Goal: Information Seeking & Learning: Learn about a topic

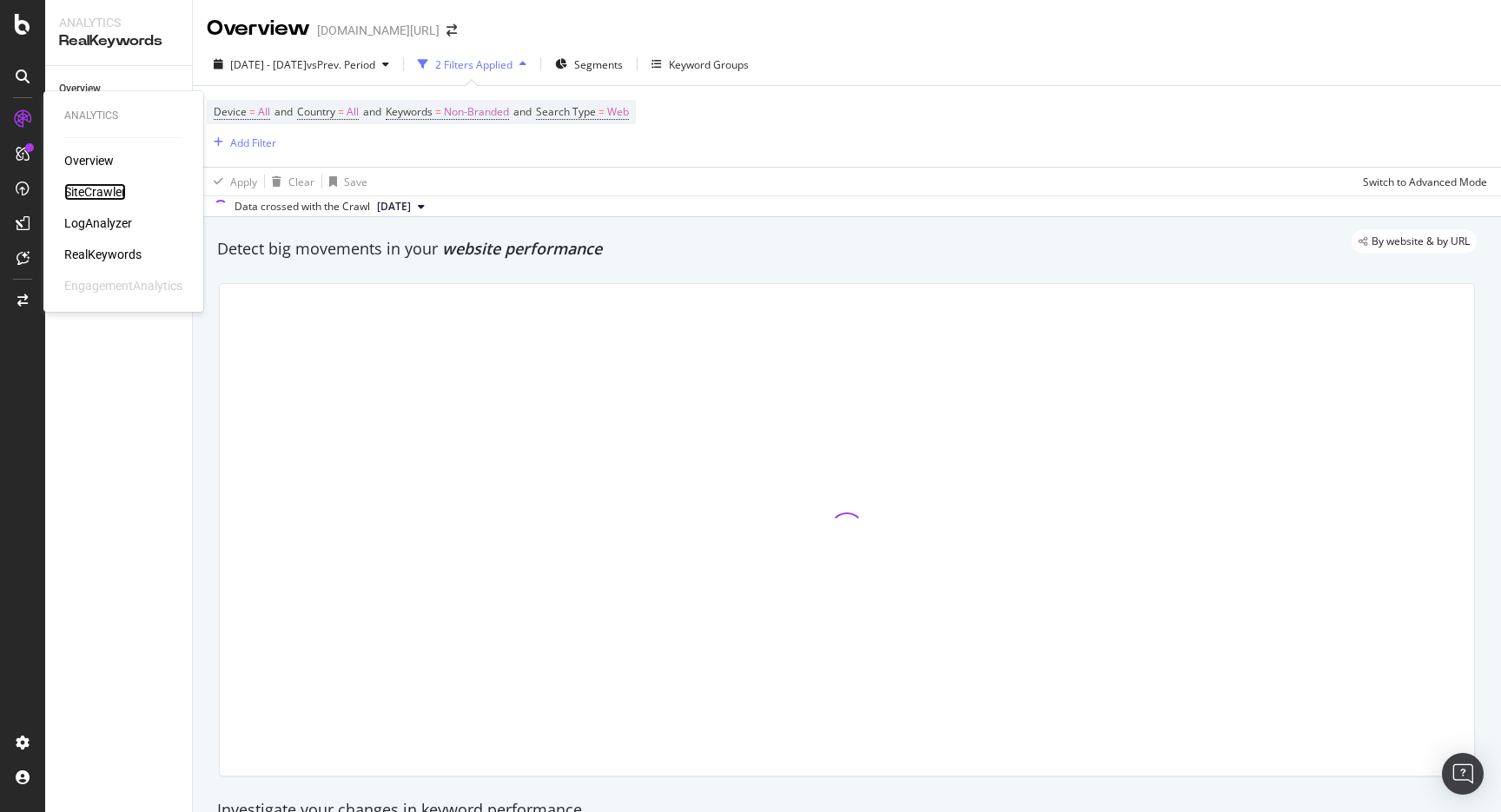
click at [85, 190] on div "SiteCrawler" at bounding box center [94, 192] width 61 height 18
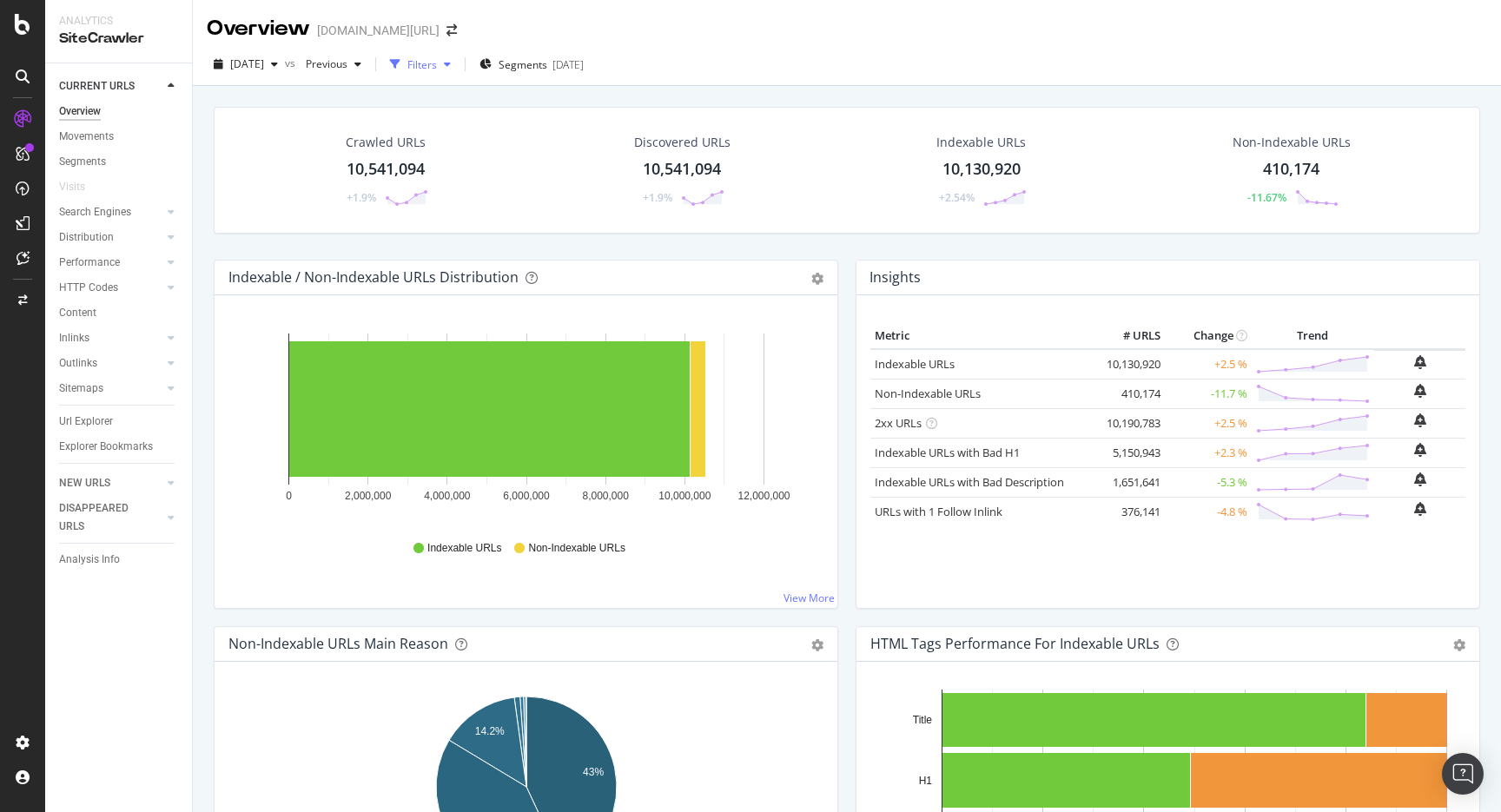
click at [451, 75] on div "Filters" at bounding box center [420, 64] width 75 height 26
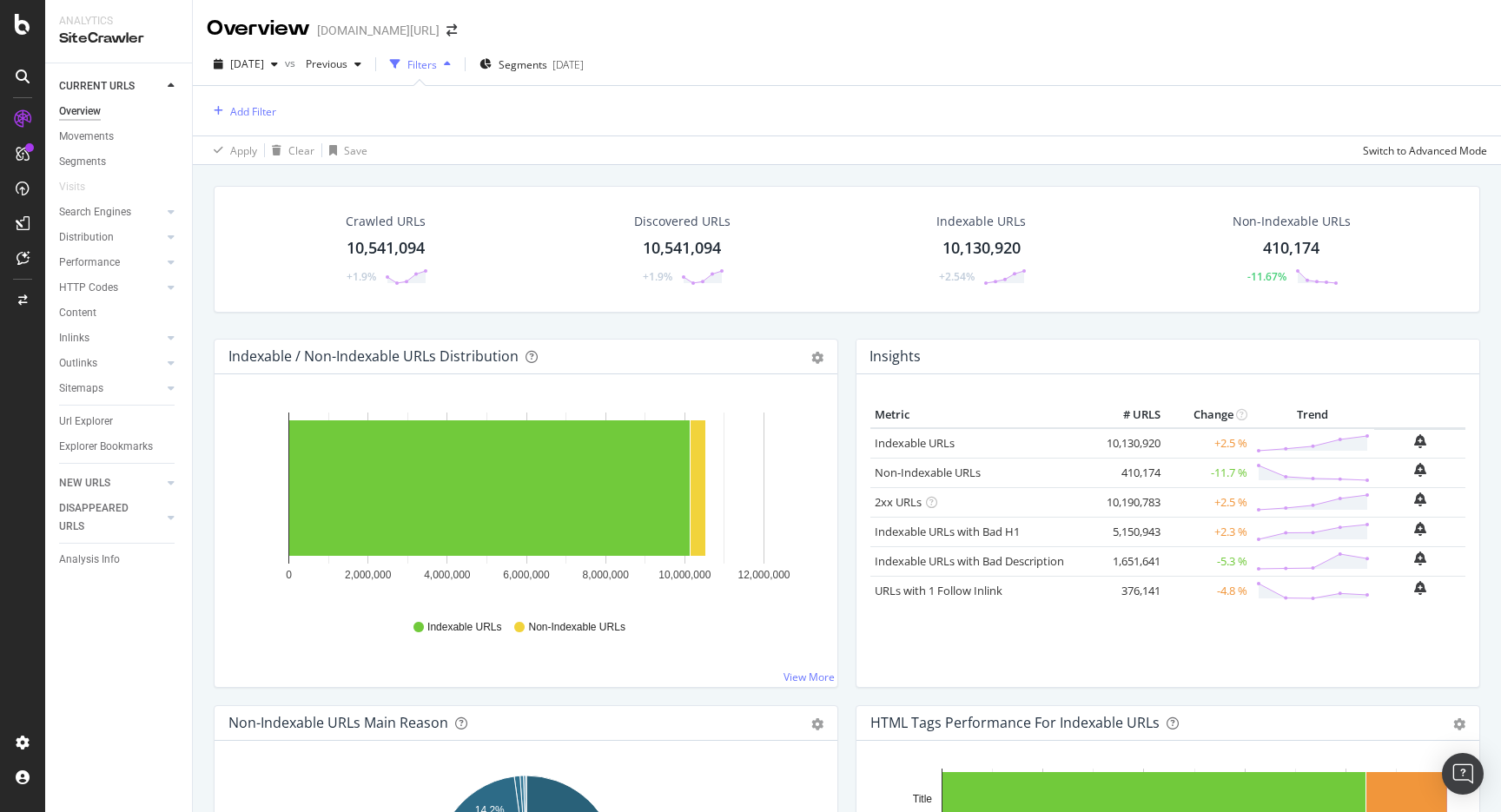
click at [282, 106] on div "Add Filter" at bounding box center [846, 110] width 1280 height 50
click at [272, 107] on div "Add Filter" at bounding box center [253, 111] width 46 height 15
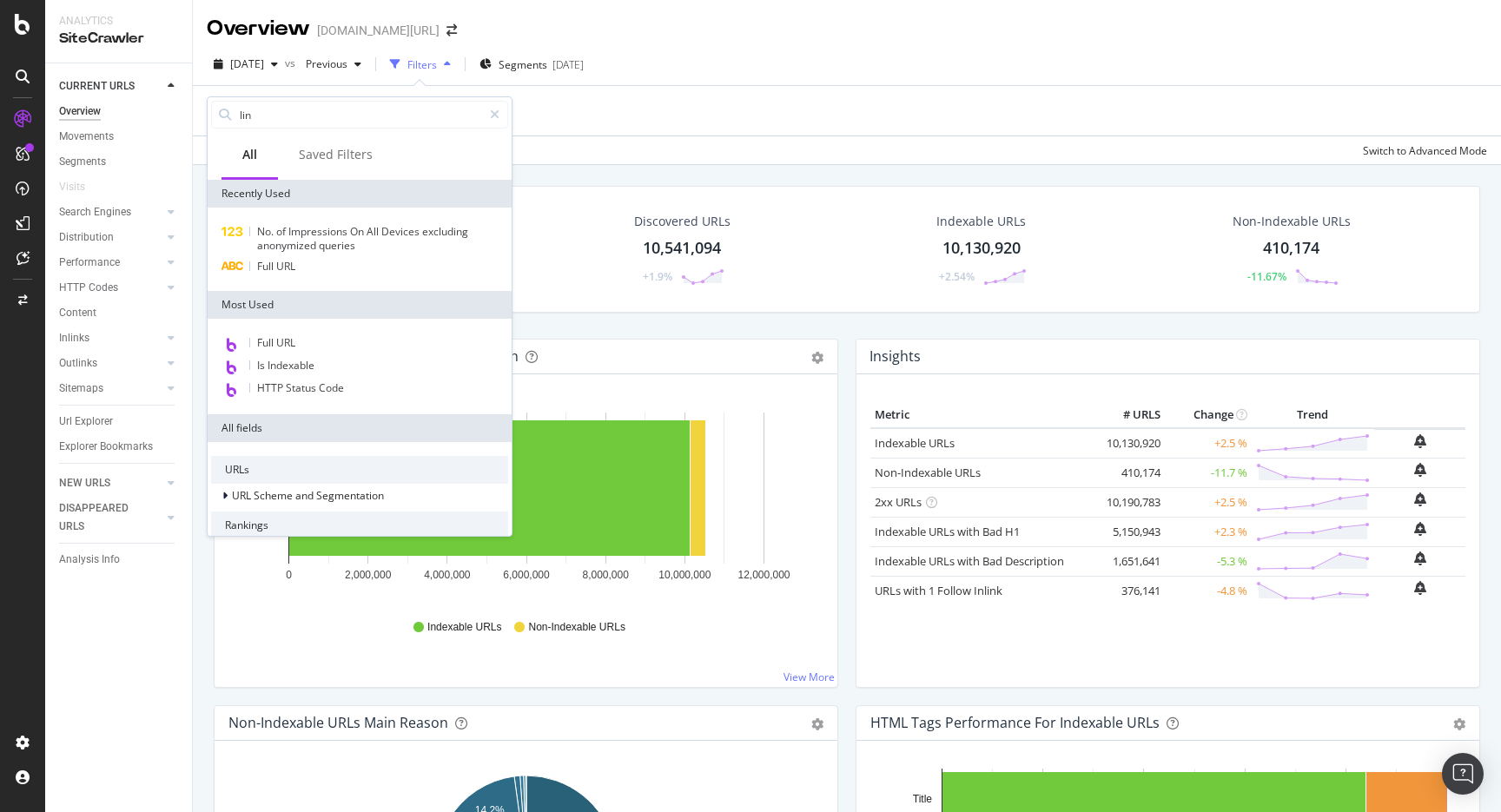
type input "link"
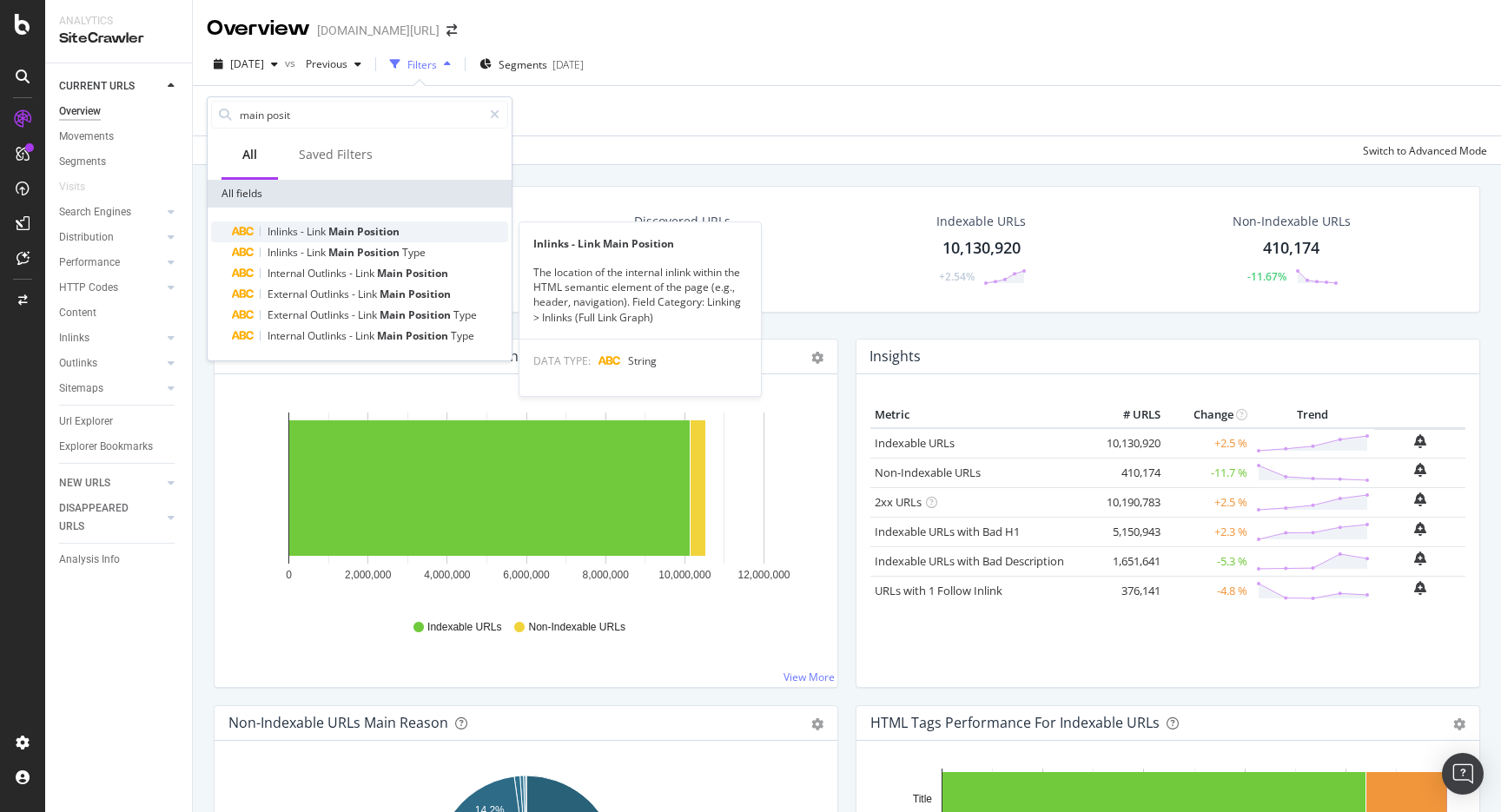
type input "main posit"
click at [335, 229] on span "Main" at bounding box center [341, 230] width 28 height 15
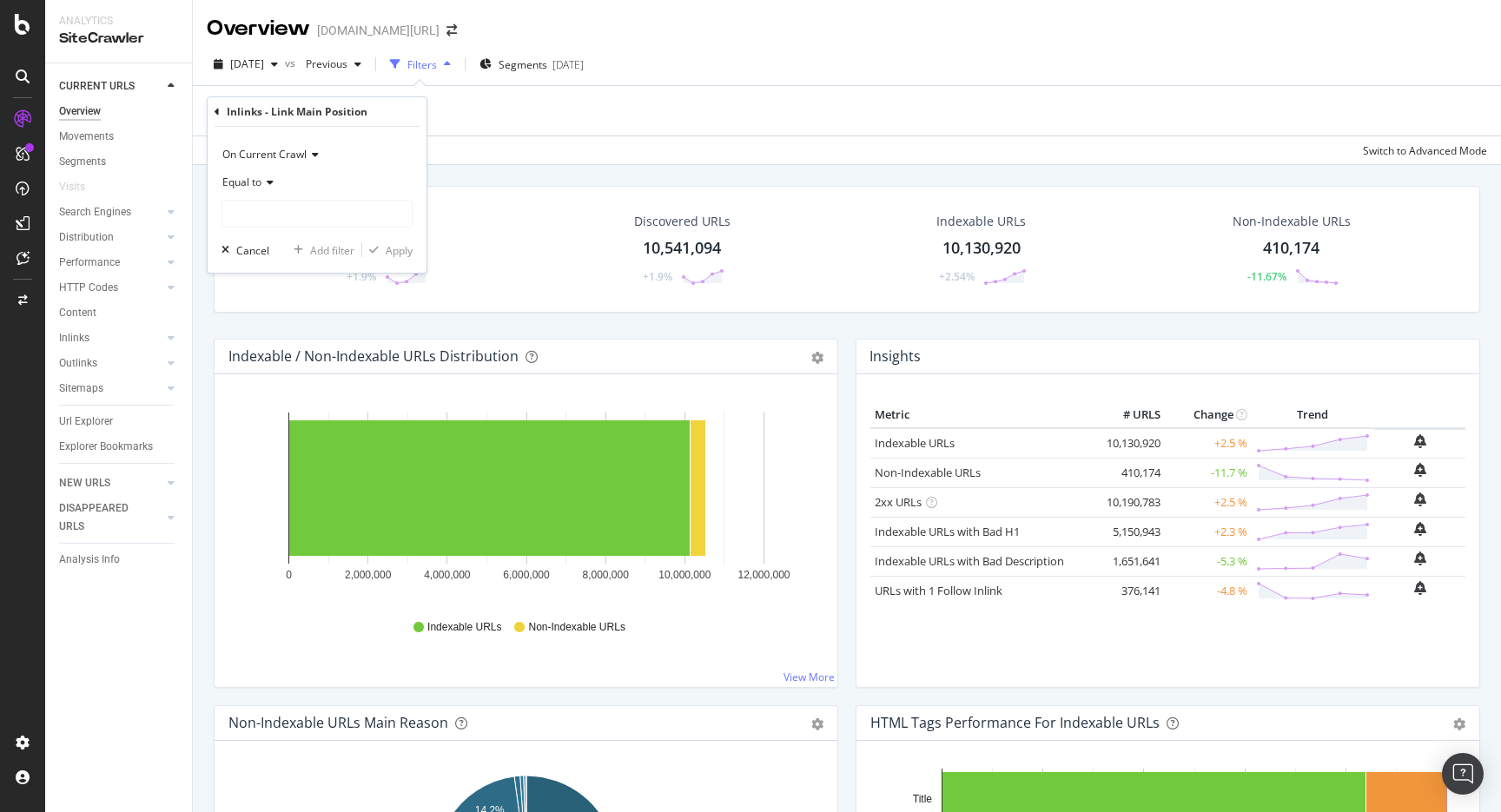
click at [263, 185] on icon at bounding box center [268, 182] width 12 height 11
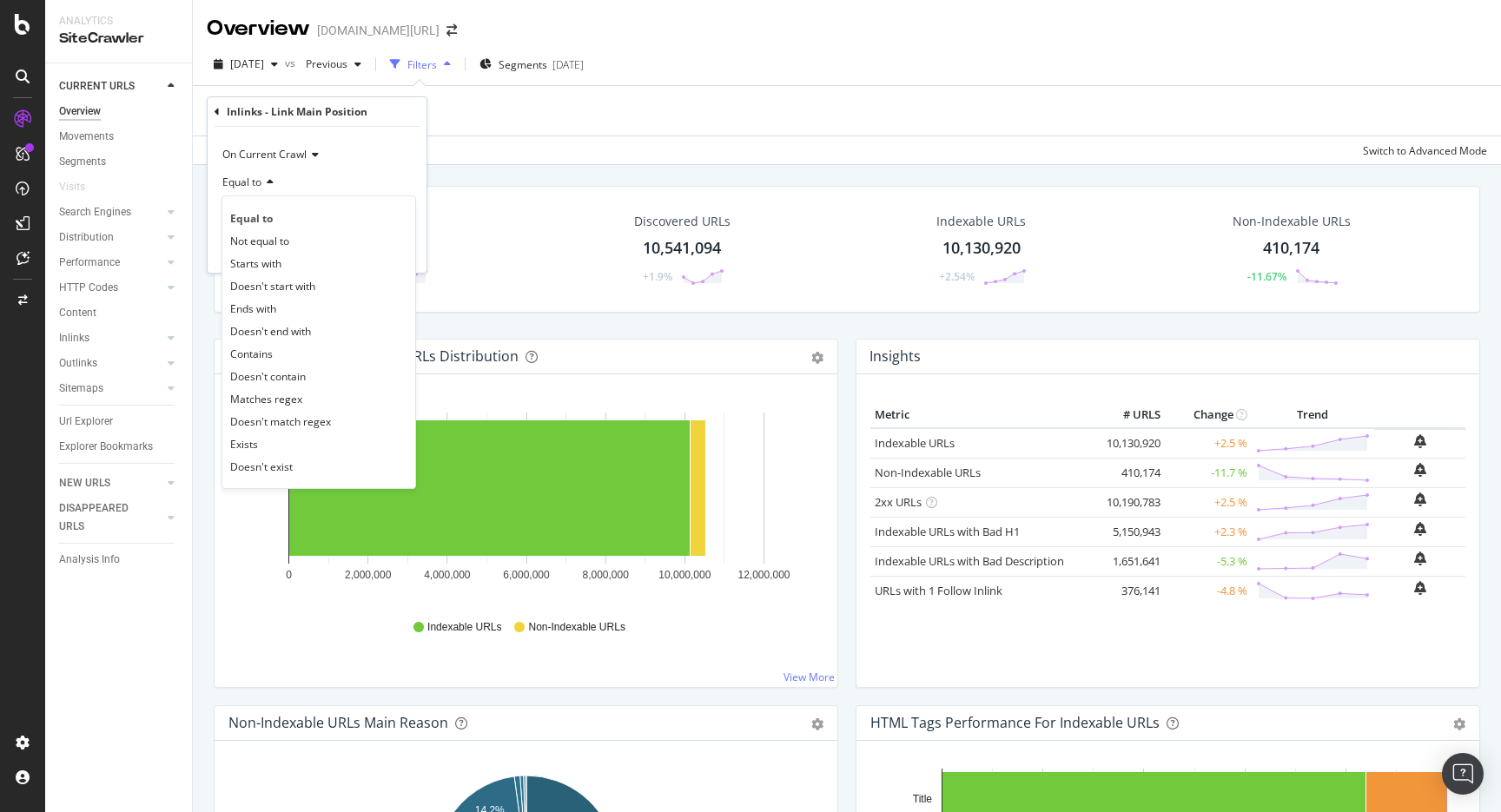
click at [263, 185] on icon at bounding box center [268, 182] width 12 height 11
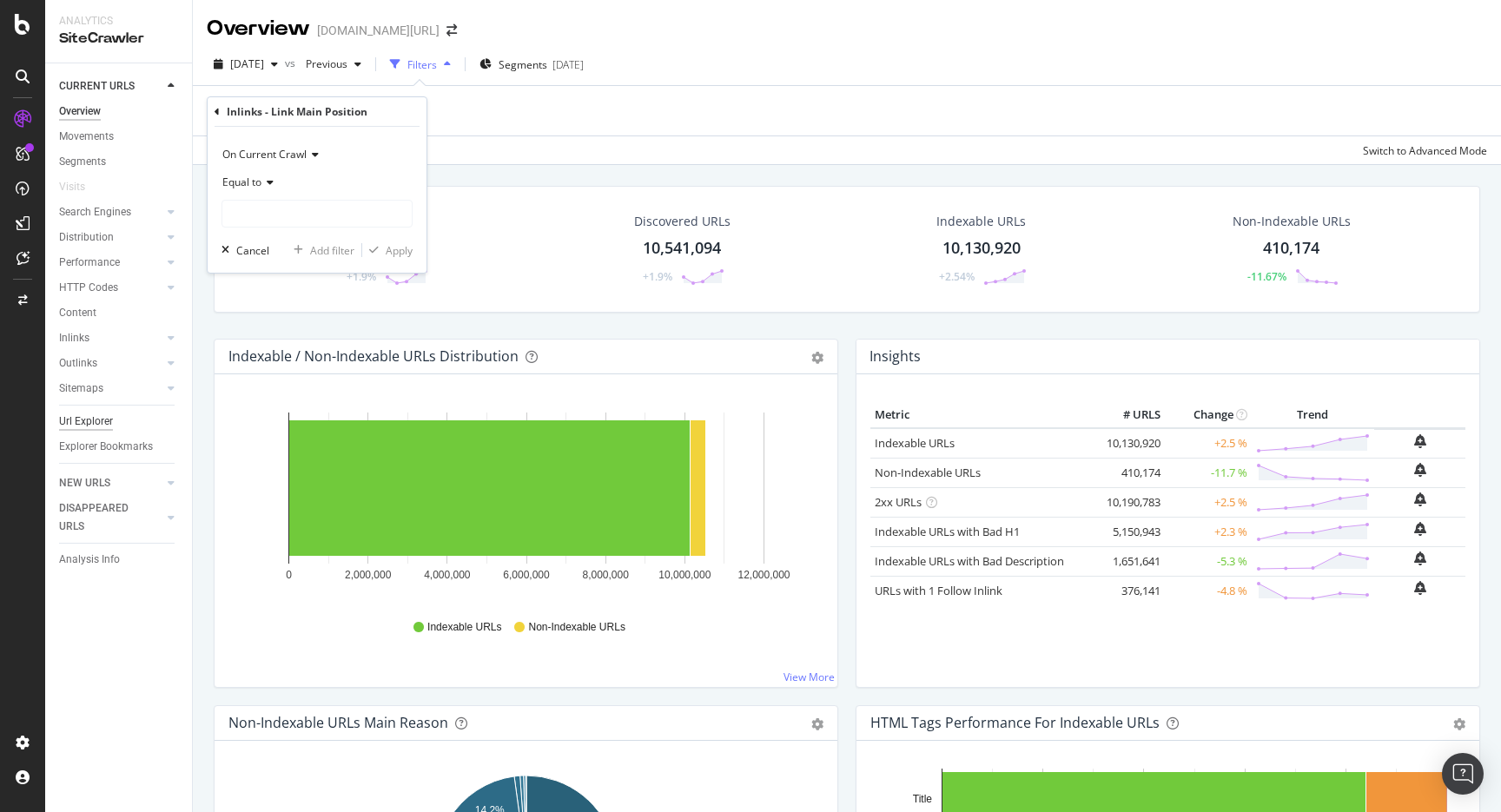
click at [98, 422] on div "Url Explorer" at bounding box center [86, 421] width 54 height 18
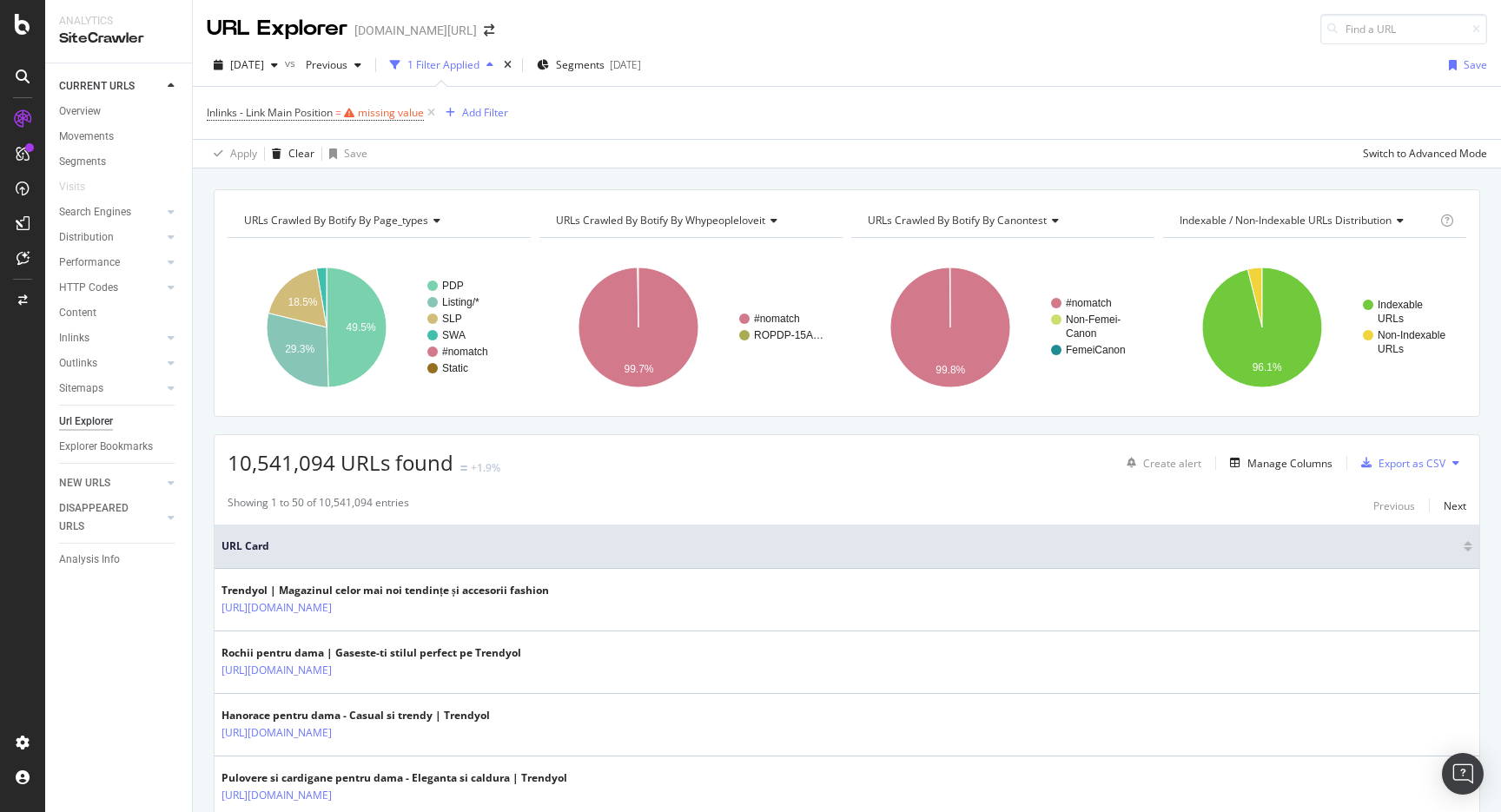
click at [360, 123] on span "Inlinks - Link Main Position = missing value" at bounding box center [322, 113] width 232 height 24
click at [347, 122] on span "Inlinks - Link Main Position = missing value" at bounding box center [322, 113] width 232 height 24
click at [347, 117] on icon at bounding box center [348, 113] width 11 height 11
click at [264, 176] on icon at bounding box center [268, 181] width 12 height 11
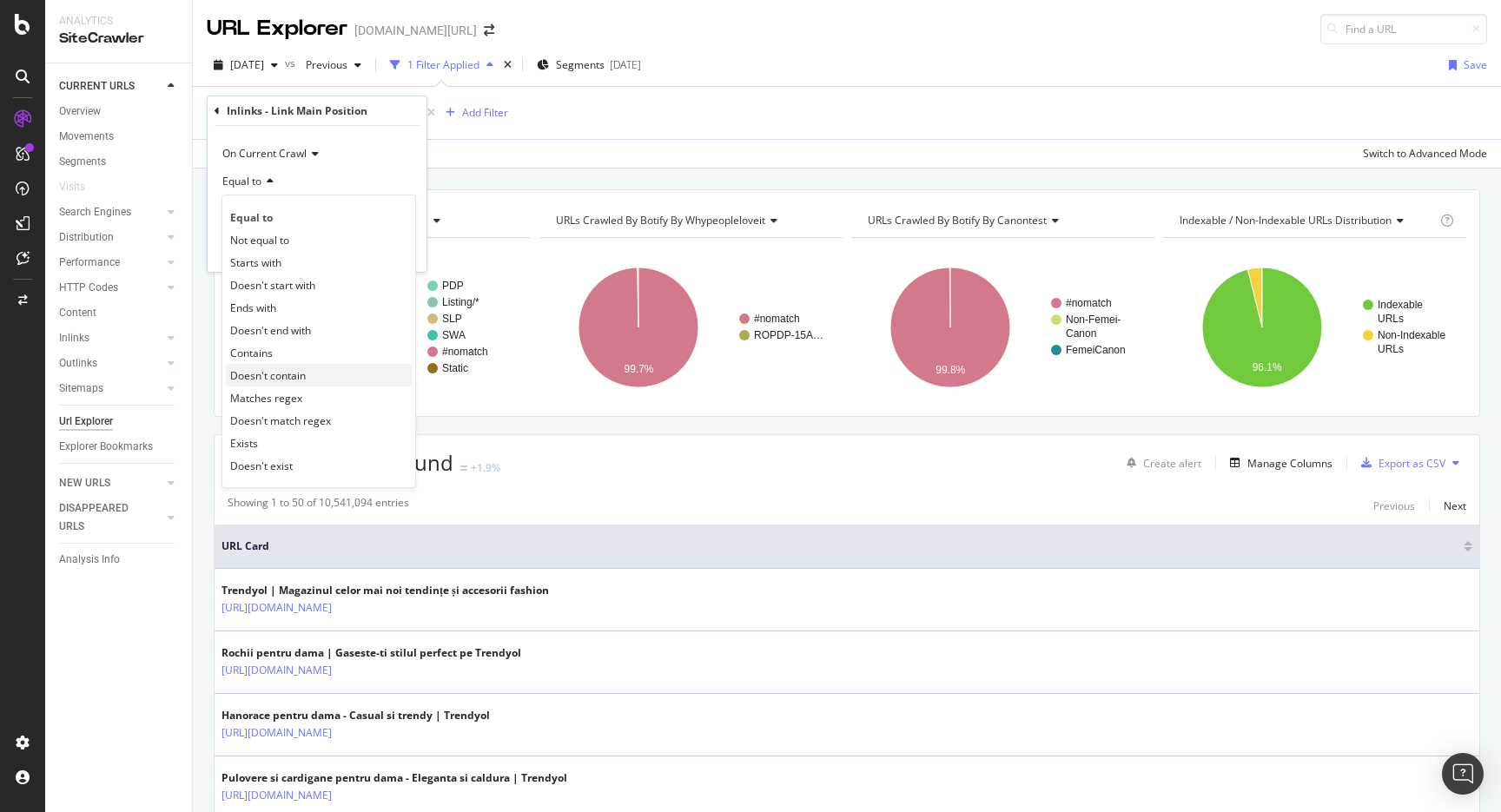
click at [279, 364] on div "Doesn't contain" at bounding box center [318, 374] width 186 height 22
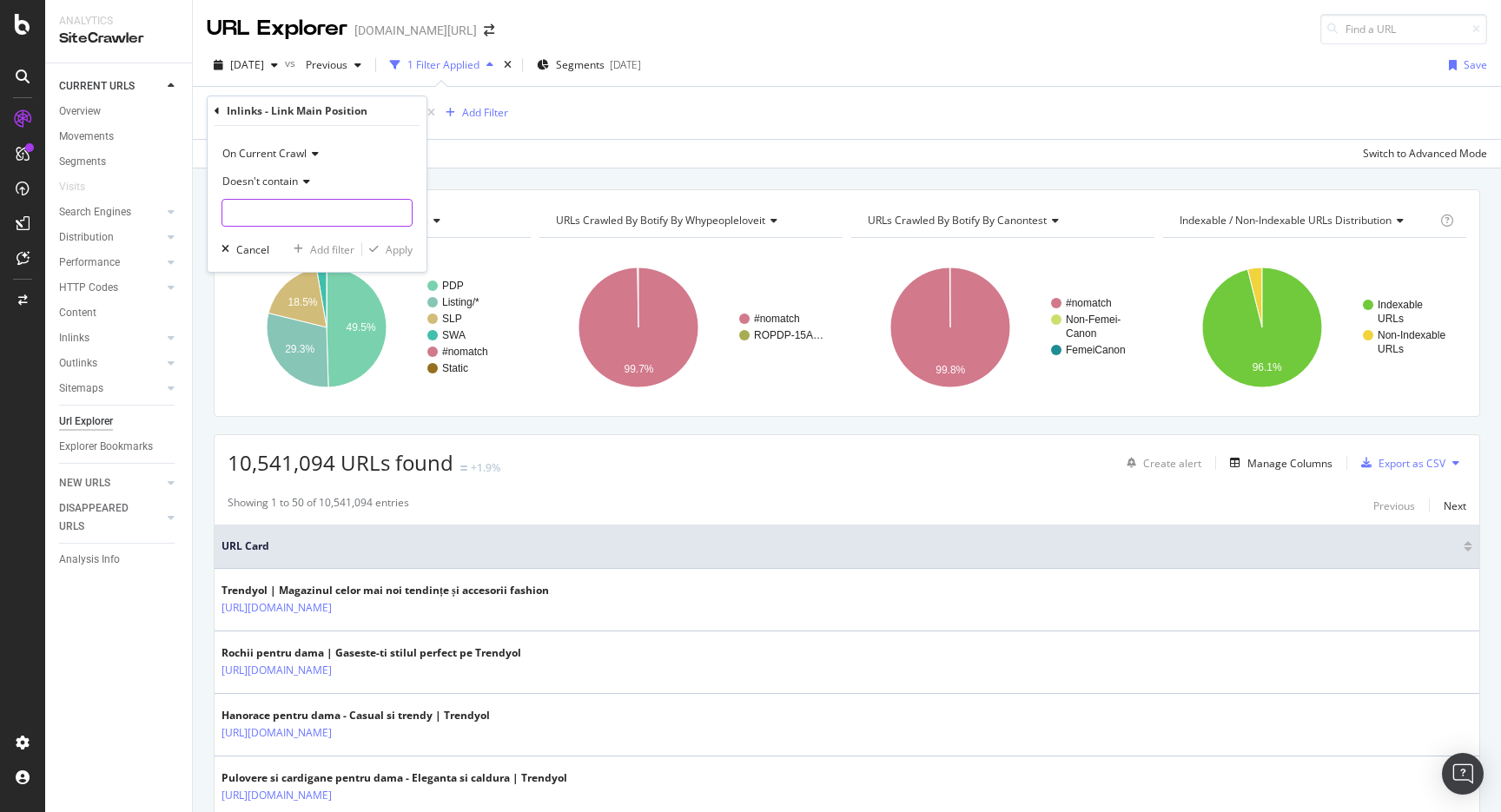
click at [329, 225] on input "text" at bounding box center [317, 212] width 190 height 28
type input "ll"
click at [403, 253] on div "Apply" at bounding box center [399, 249] width 27 height 15
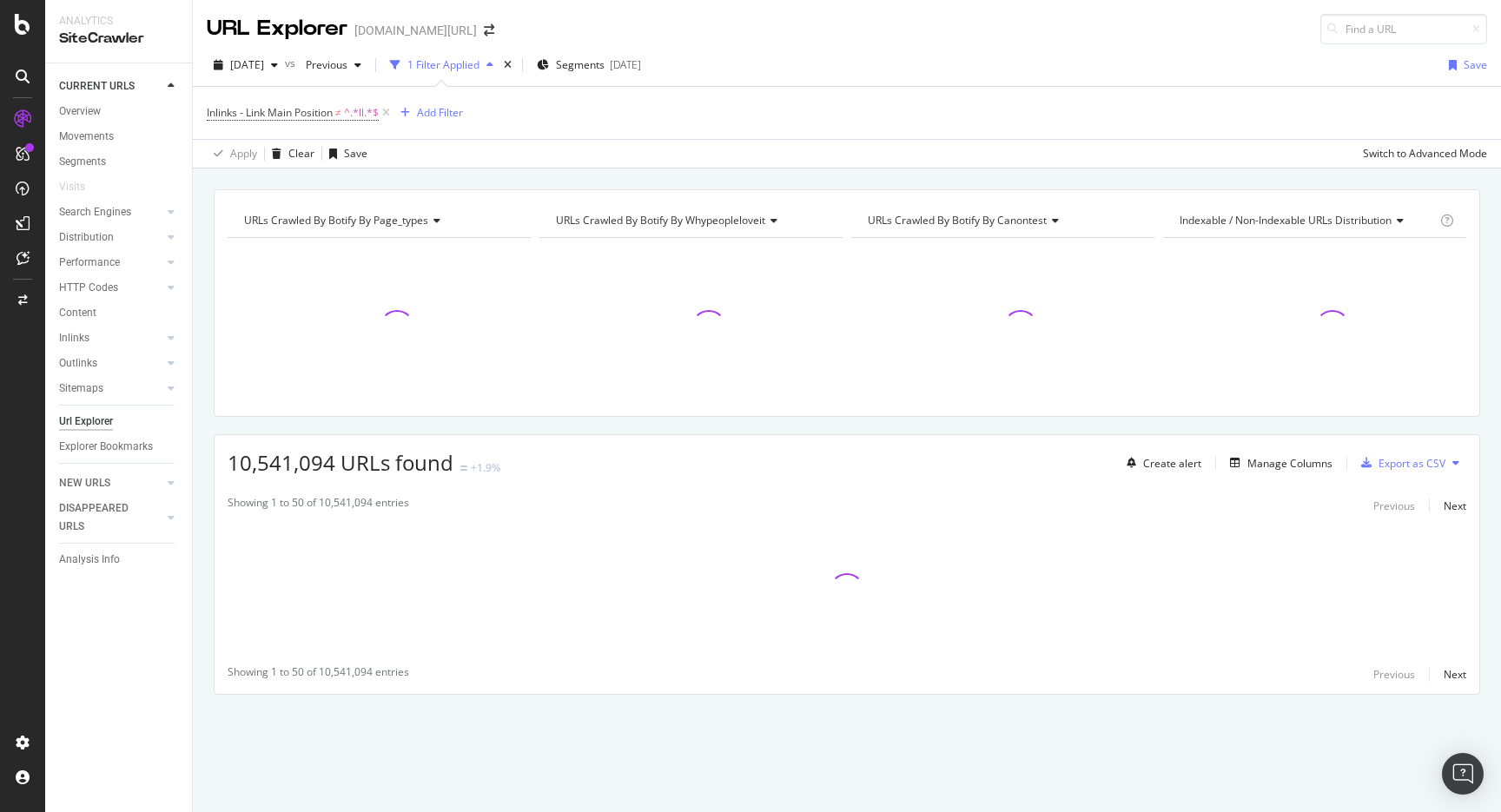
click at [1301, 477] on div "Create alert Manage Columns Export as CSV" at bounding box center [1293, 463] width 346 height 29
click at [1299, 465] on div "Manage Columns" at bounding box center [1289, 463] width 85 height 15
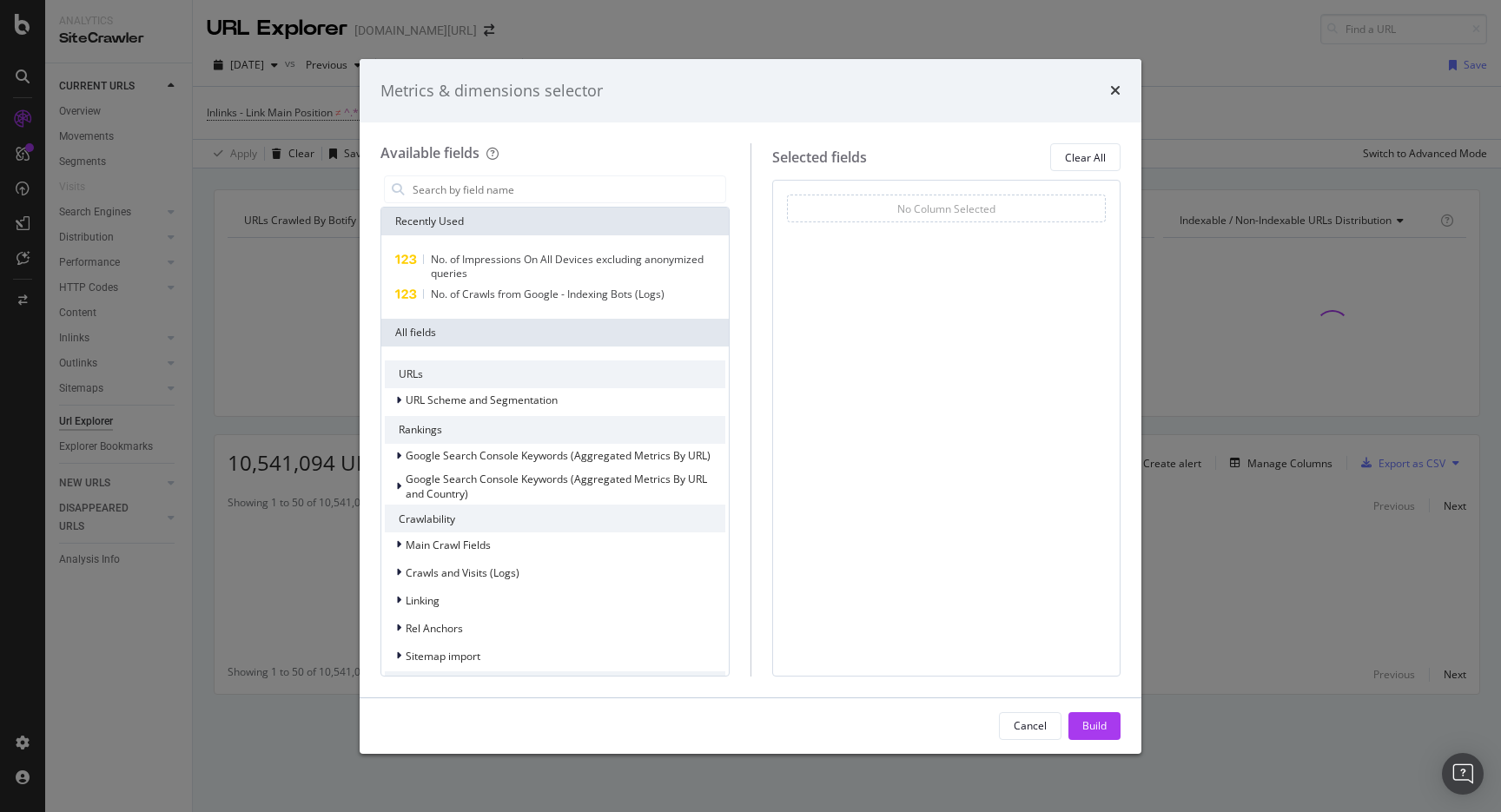
click at [339, 226] on div "Metrics & dimensions selector Available fields Recently Used No. of Impressions…" at bounding box center [750, 406] width 1501 height 812
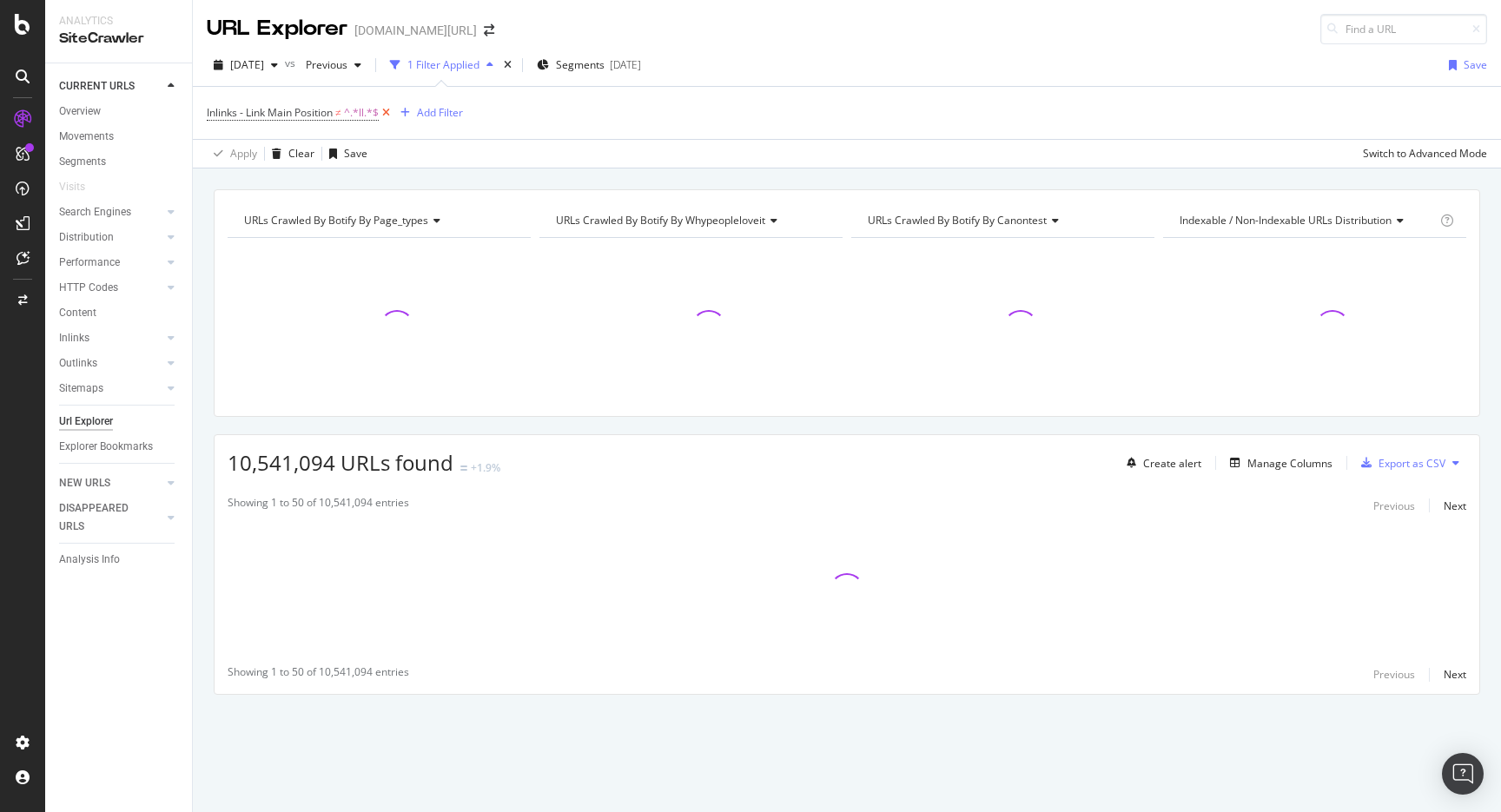
click at [384, 107] on icon at bounding box center [385, 113] width 15 height 18
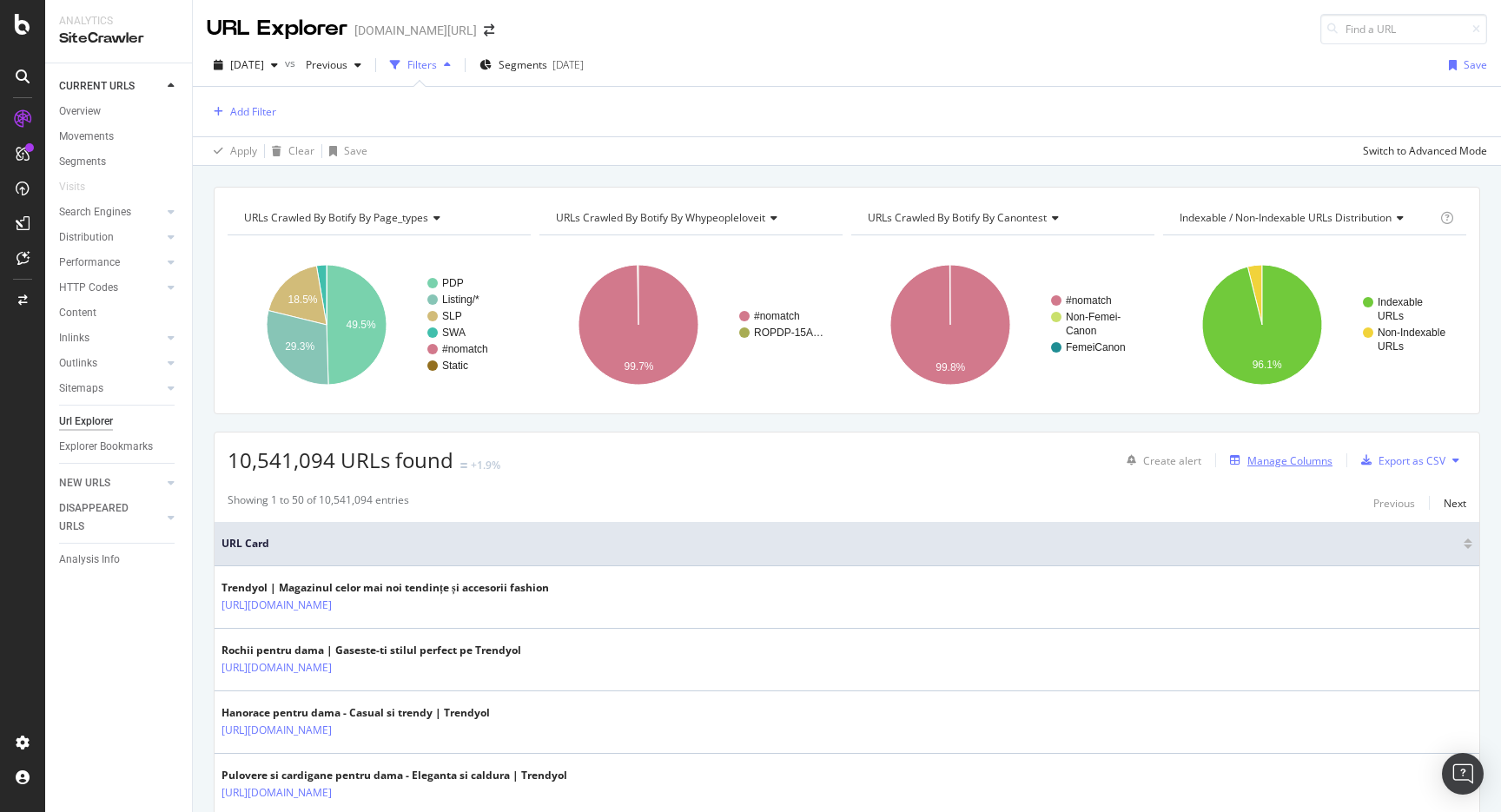
click at [1256, 457] on div "Manage Columns" at bounding box center [1289, 460] width 85 height 15
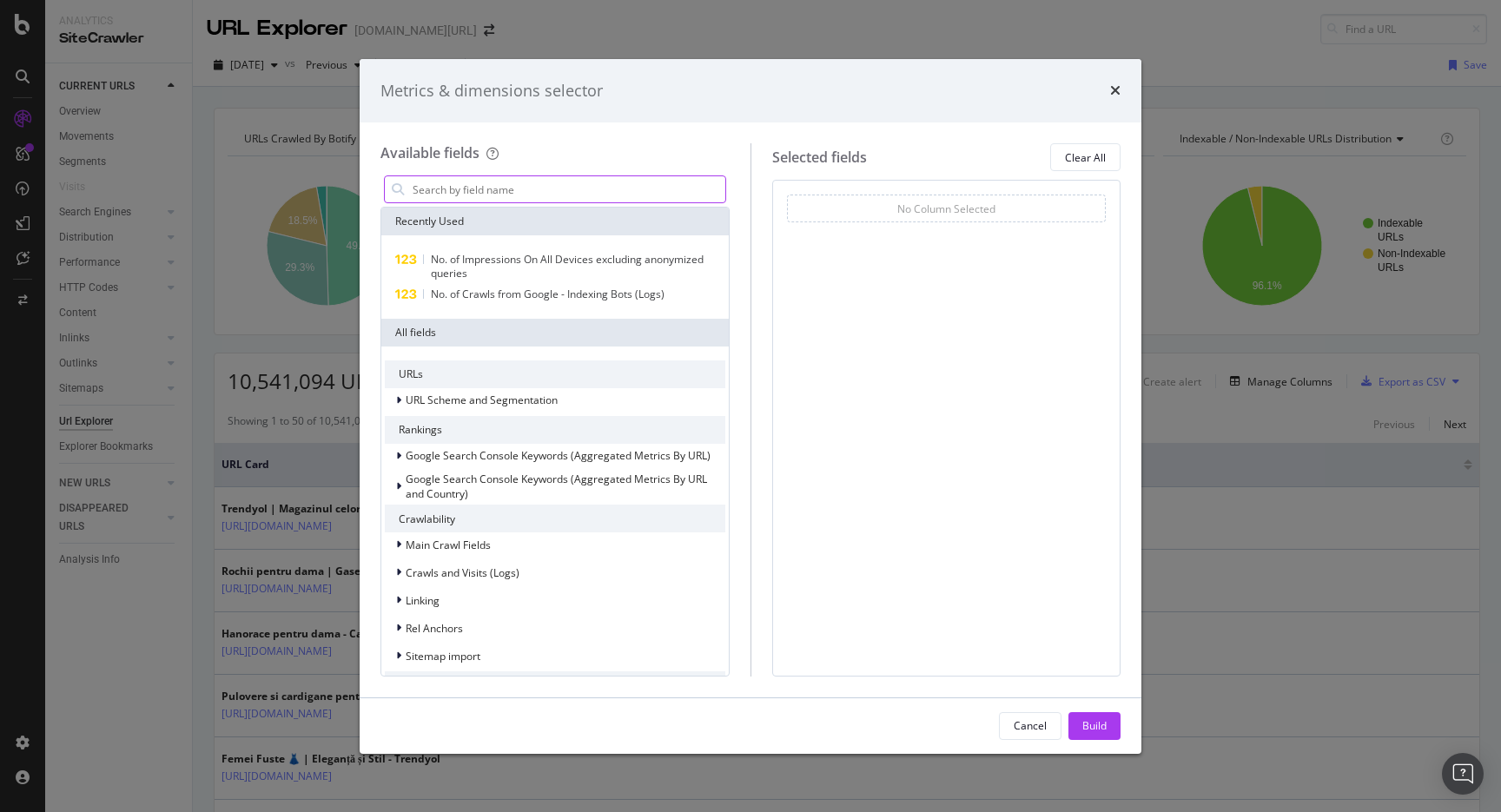
type input "l"
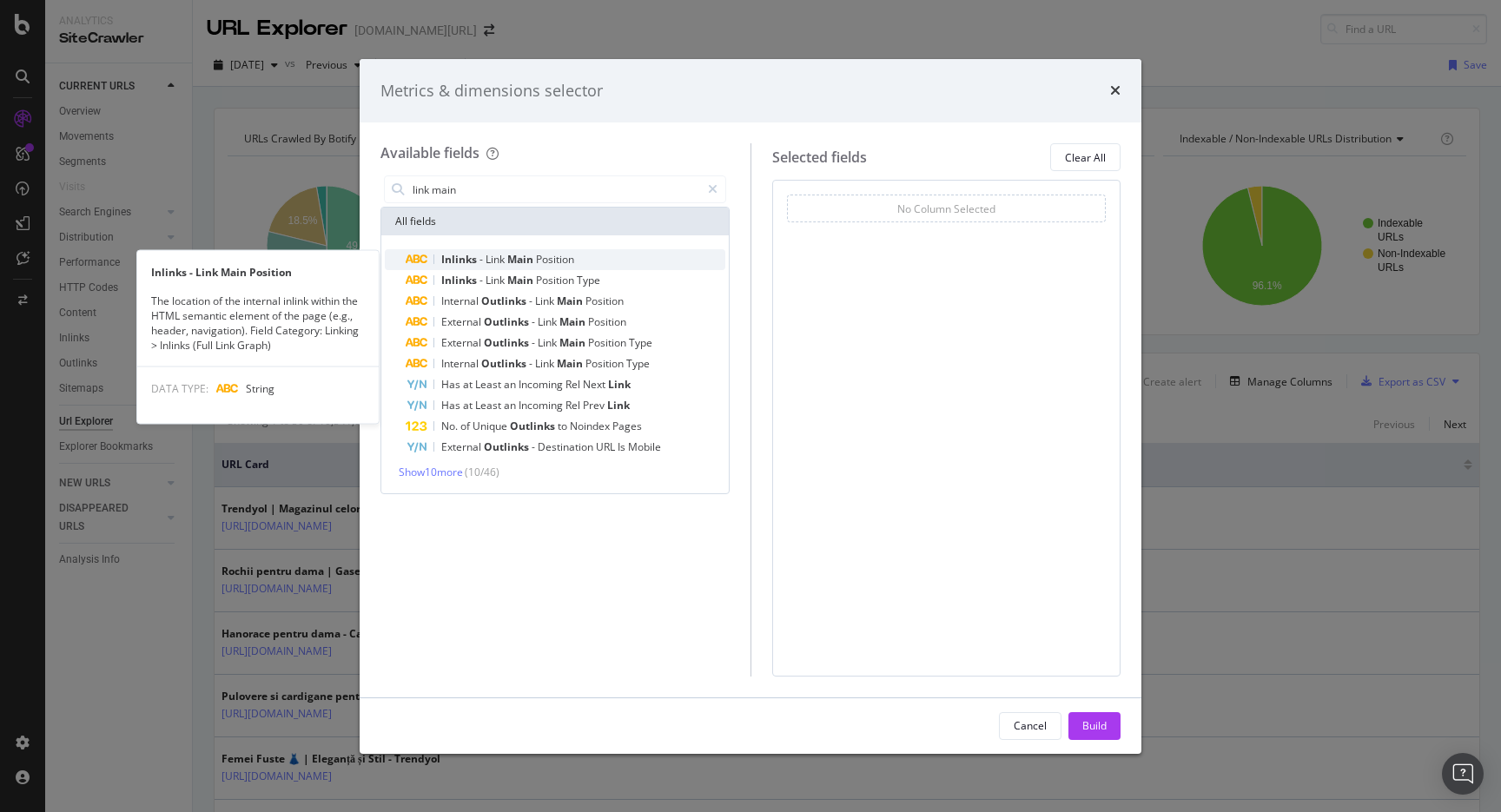
type input "link main"
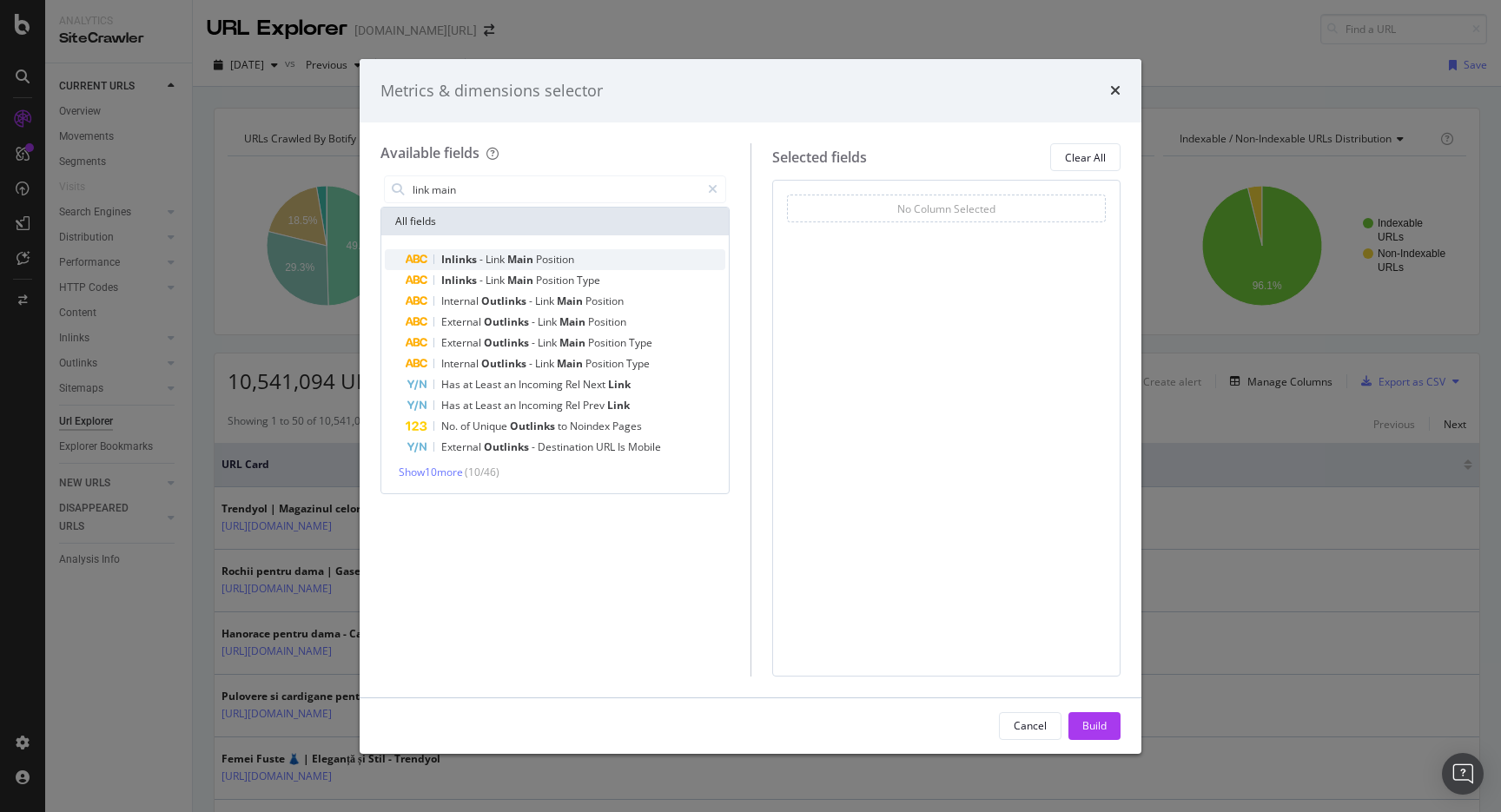
click at [566, 258] on span "Position" at bounding box center [554, 259] width 38 height 15
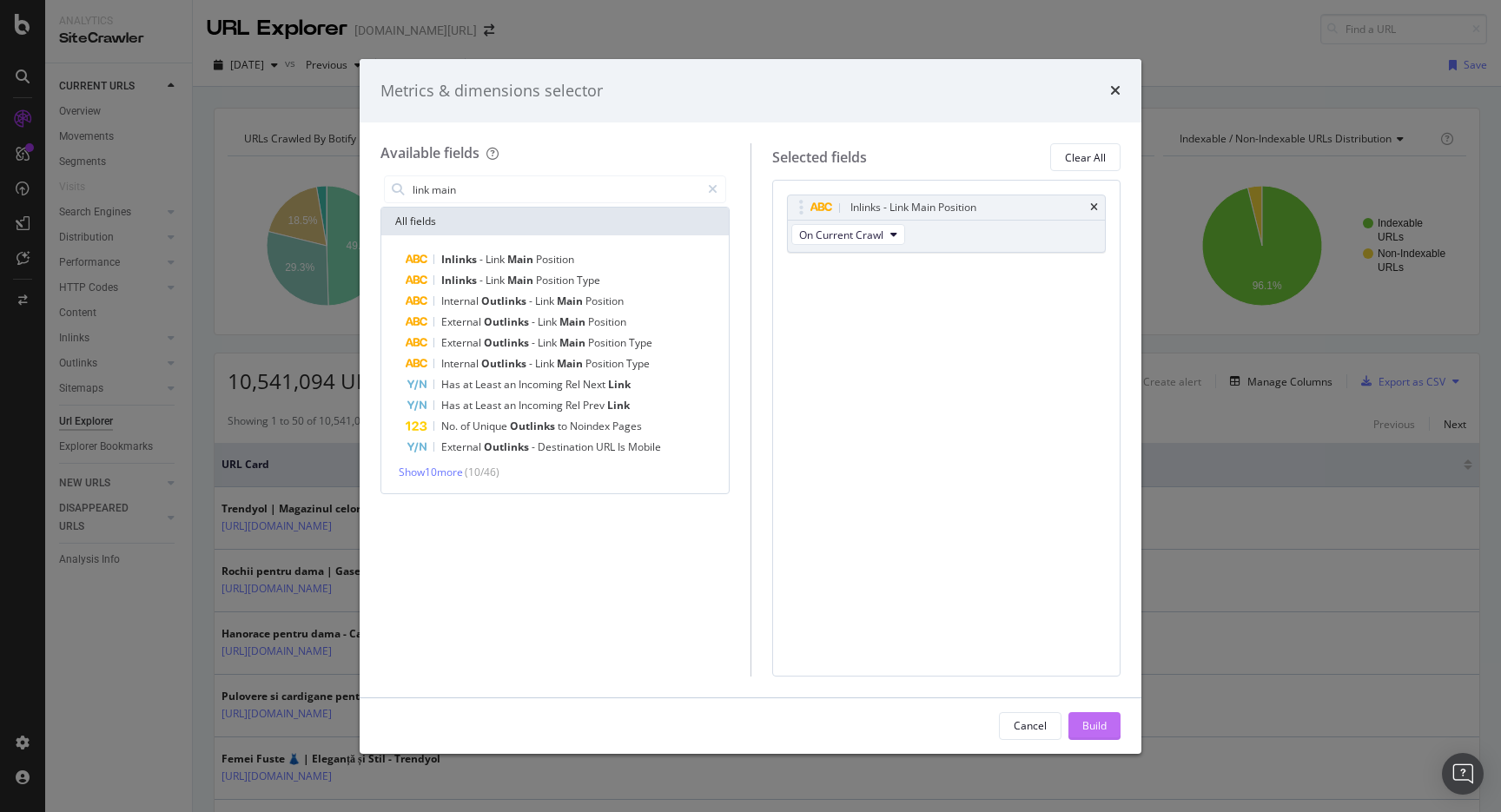
click at [1100, 716] on div "Build" at bounding box center [1093, 725] width 24 height 26
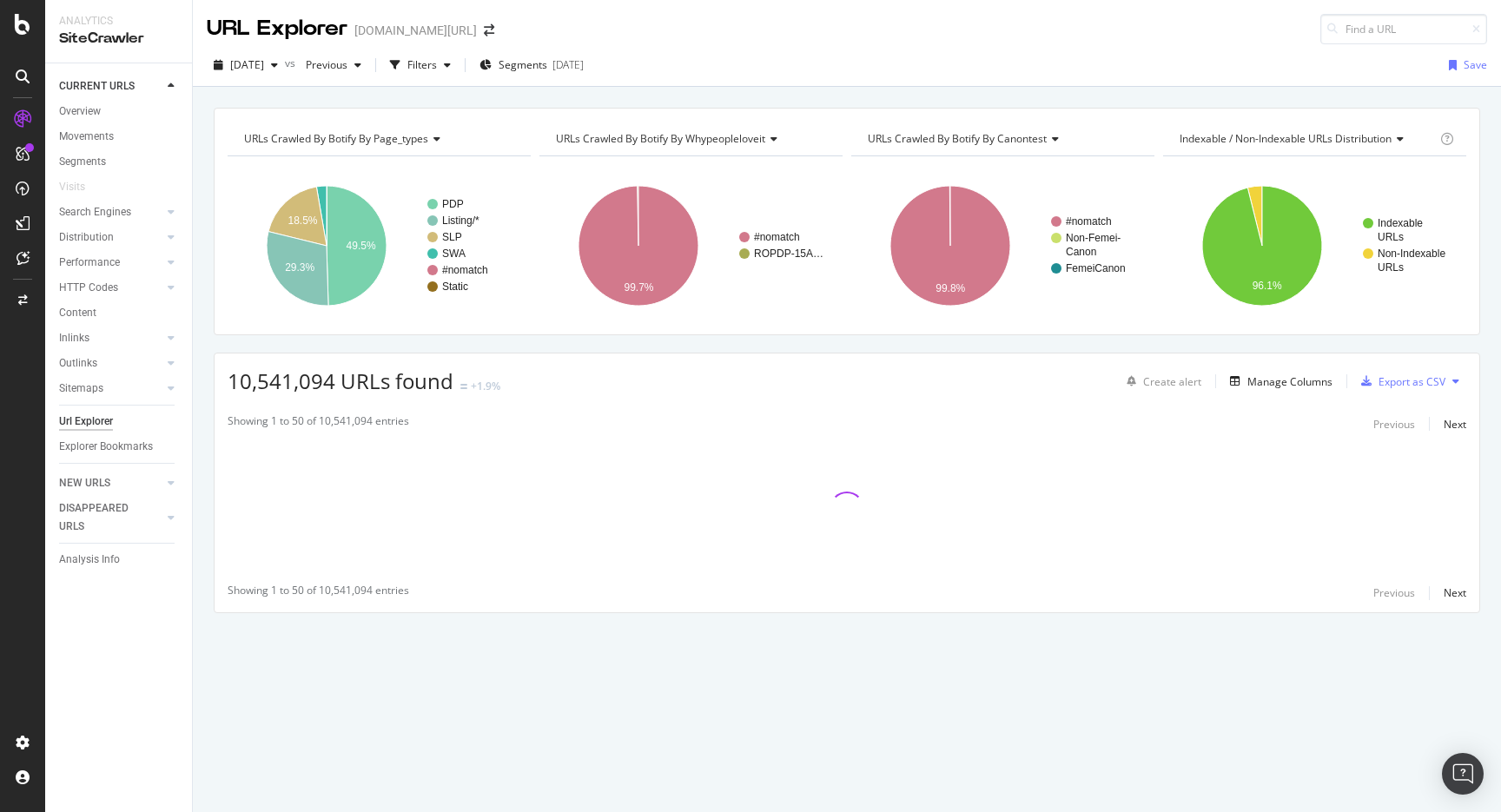
click at [733, 75] on div "[DATE] vs Previous Filters Segments [DATE] Save" at bounding box center [846, 69] width 1307 height 35
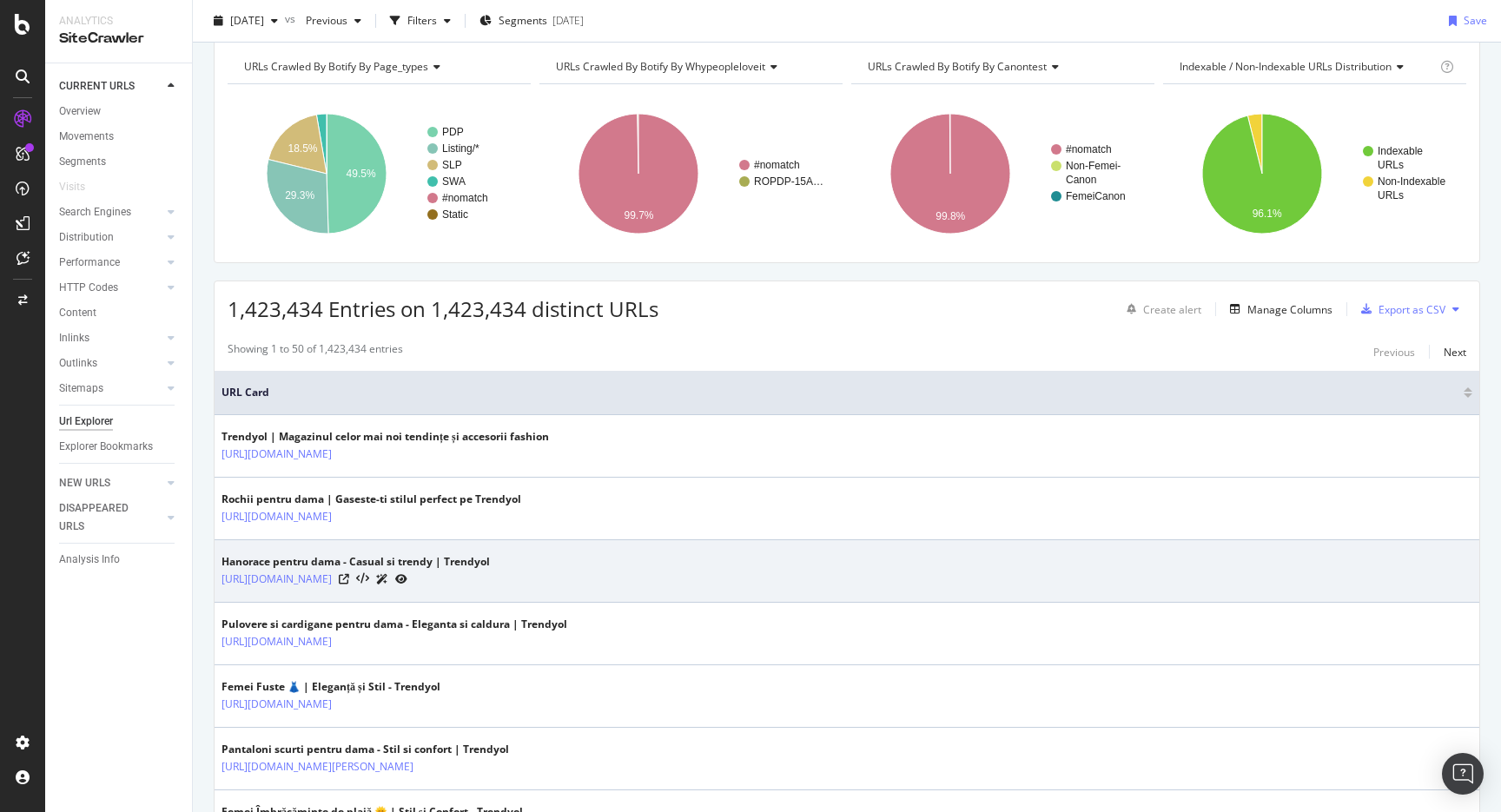
scroll to position [113, 0]
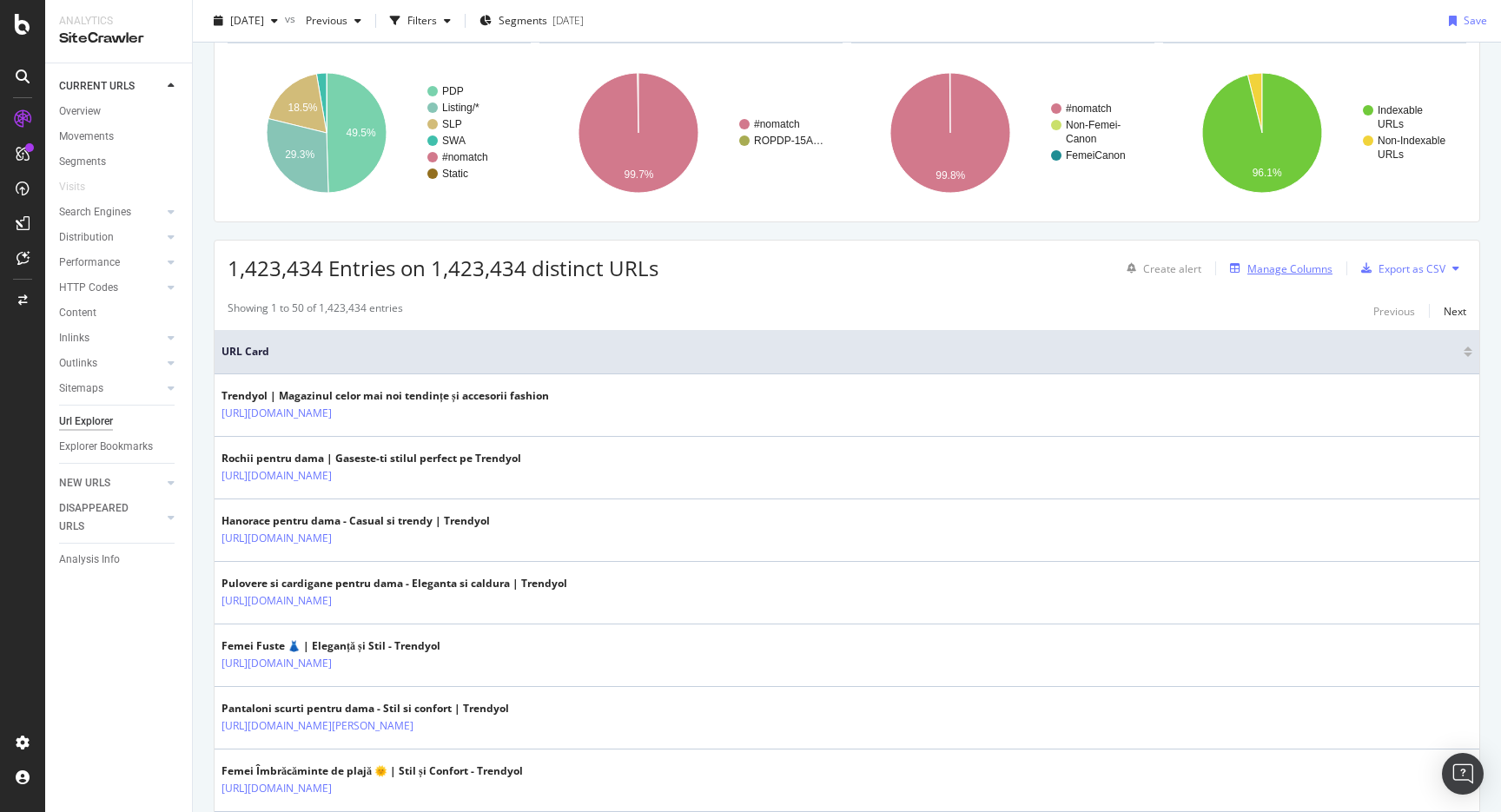
click at [1311, 265] on div "Manage Columns" at bounding box center [1289, 268] width 85 height 15
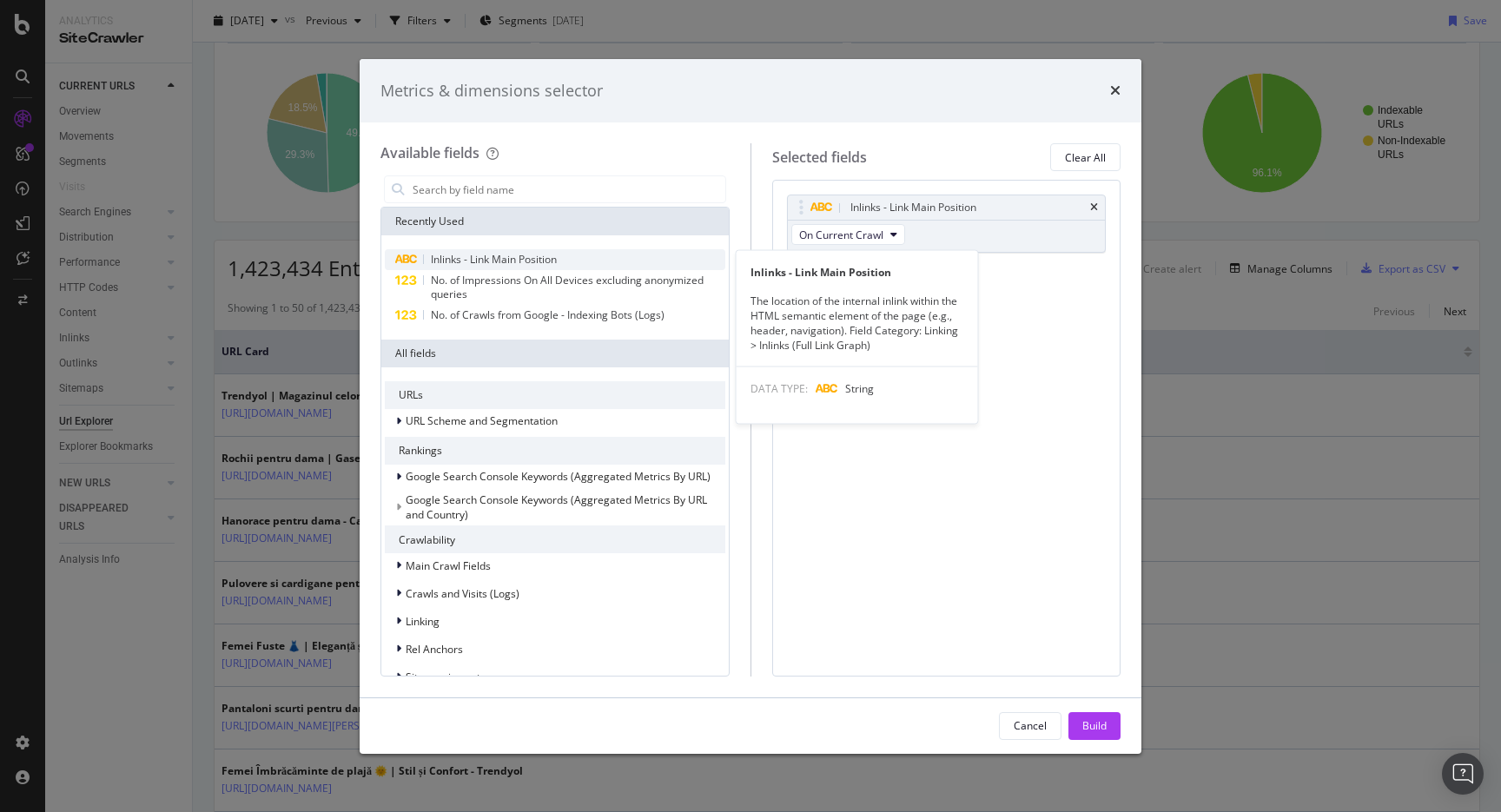
click at [507, 255] on span "Inlinks - Link Main Position" at bounding box center [493, 259] width 125 height 15
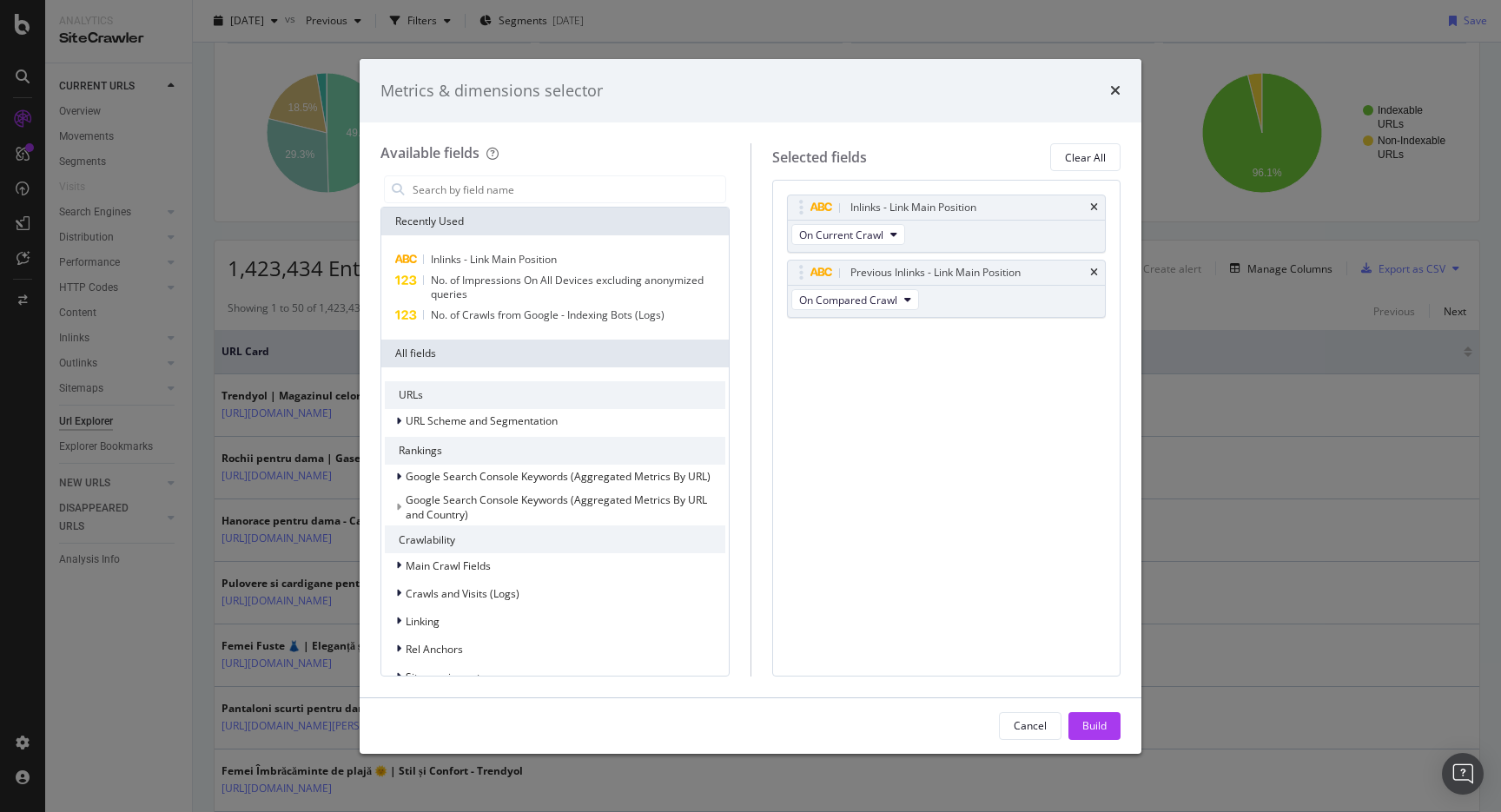
click at [1282, 414] on div "Metrics & dimensions selector Available fields Recently Used Inlinks - Link Mai…" at bounding box center [750, 406] width 1501 height 812
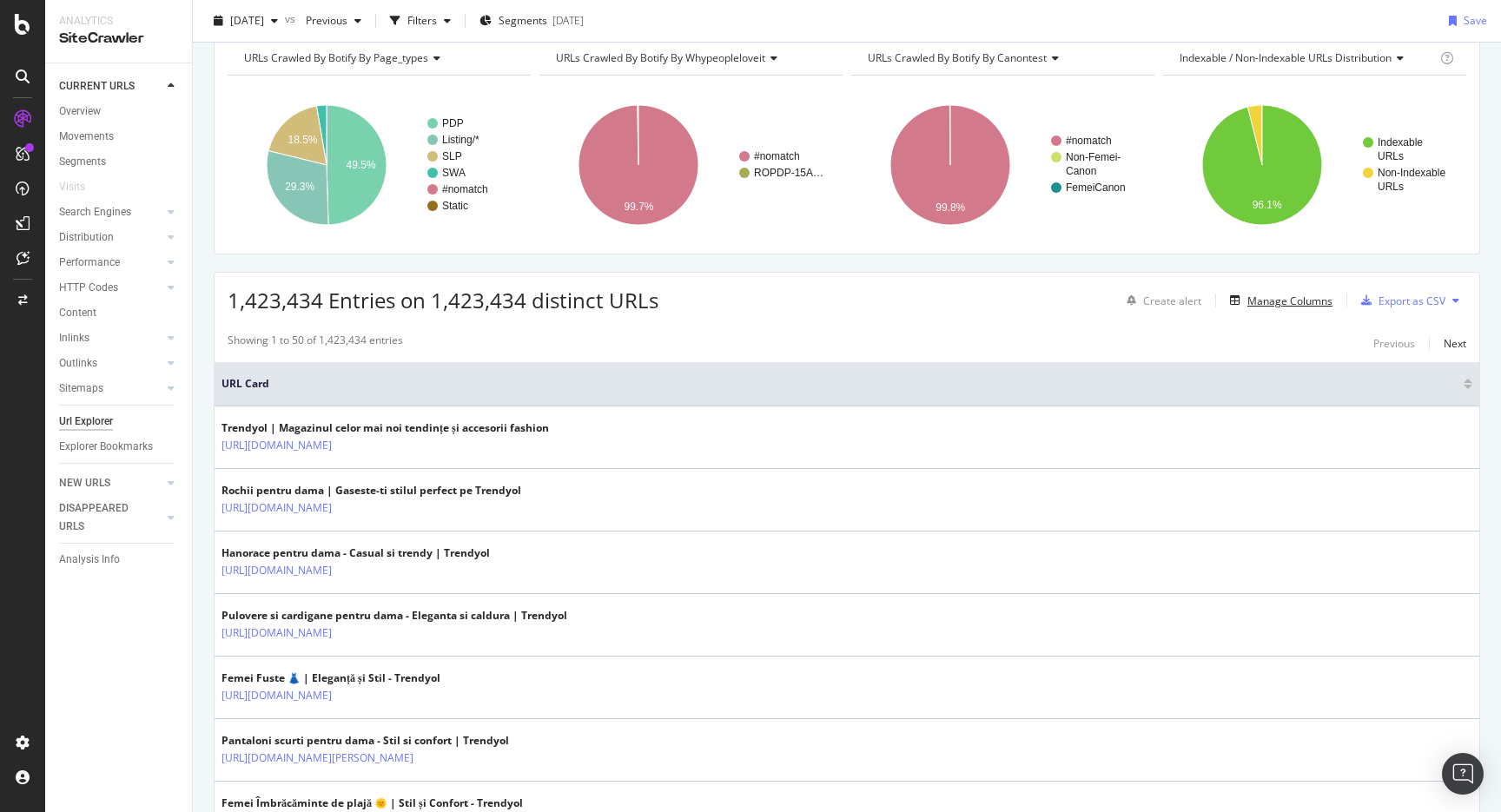
scroll to position [0, 0]
